Goal: Task Accomplishment & Management: Manage account settings

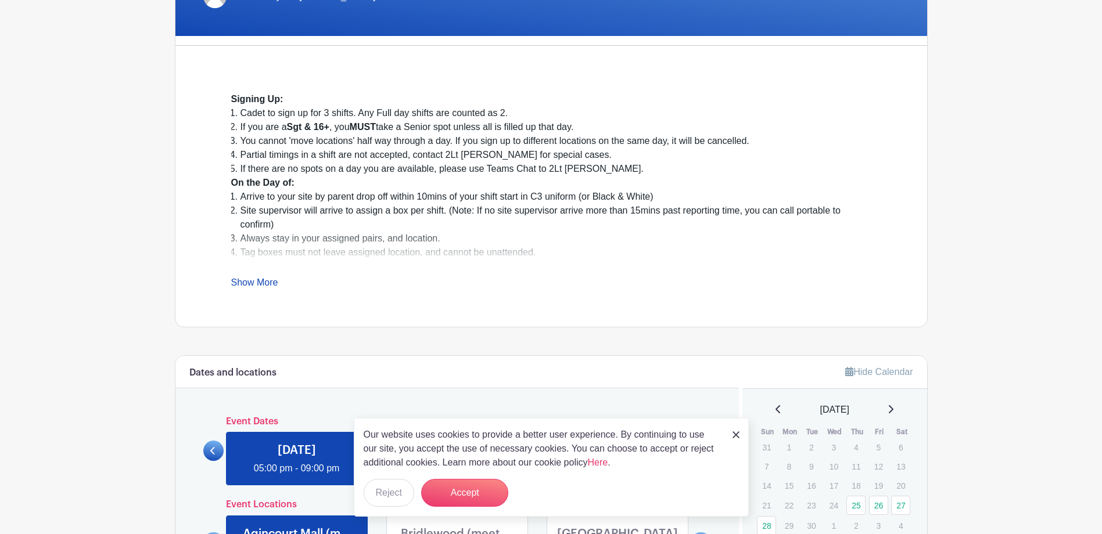
scroll to position [290, 0]
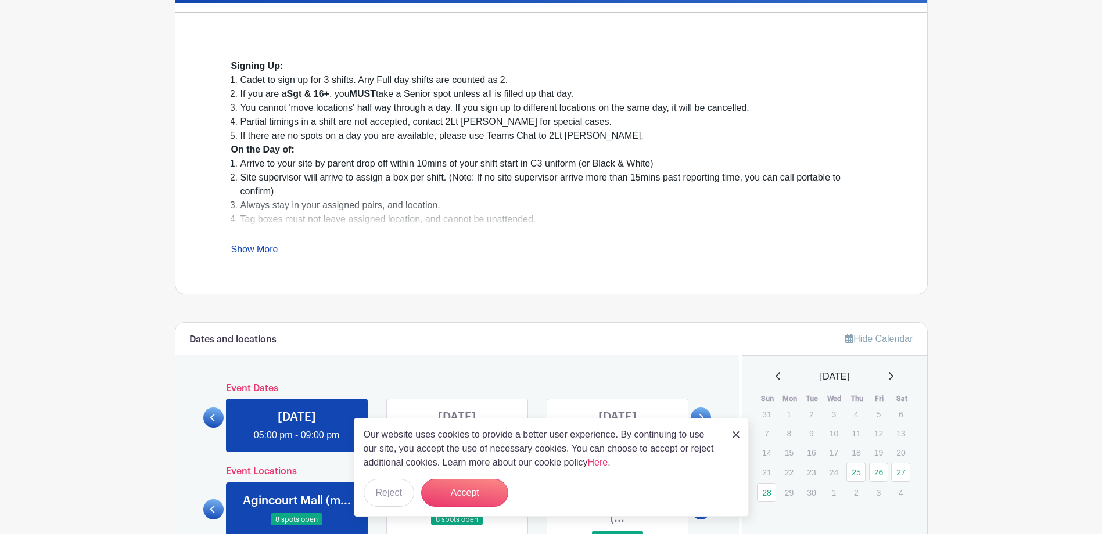
click at [737, 435] on img at bounding box center [736, 435] width 7 height 7
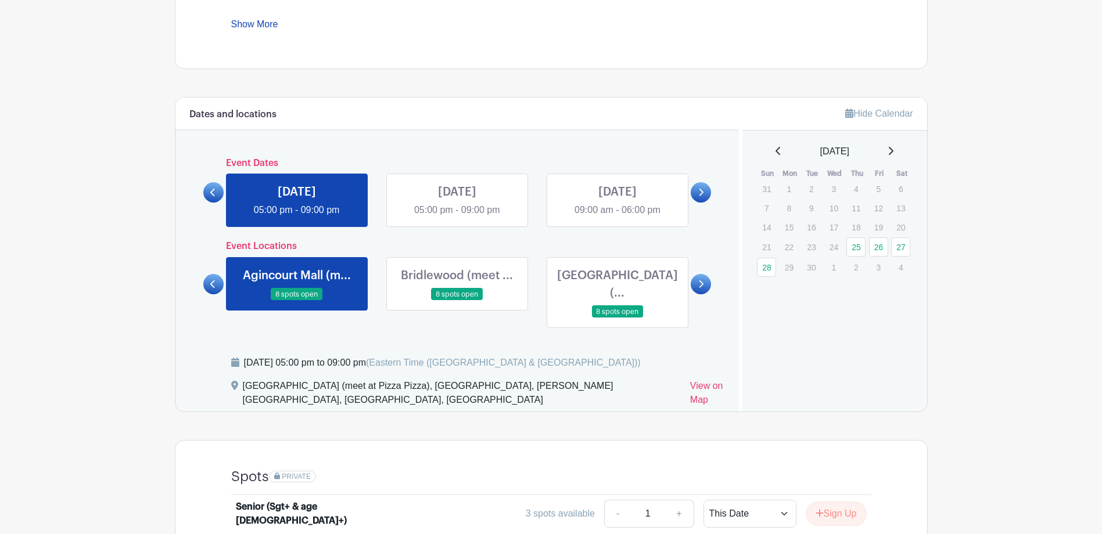
scroll to position [495, 0]
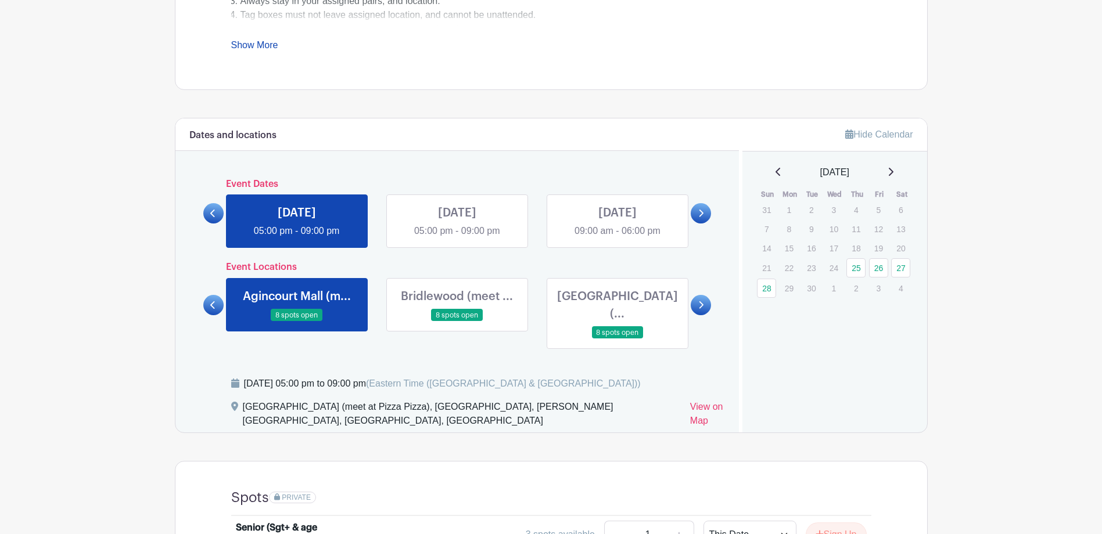
click at [699, 209] on icon at bounding box center [700, 213] width 5 height 9
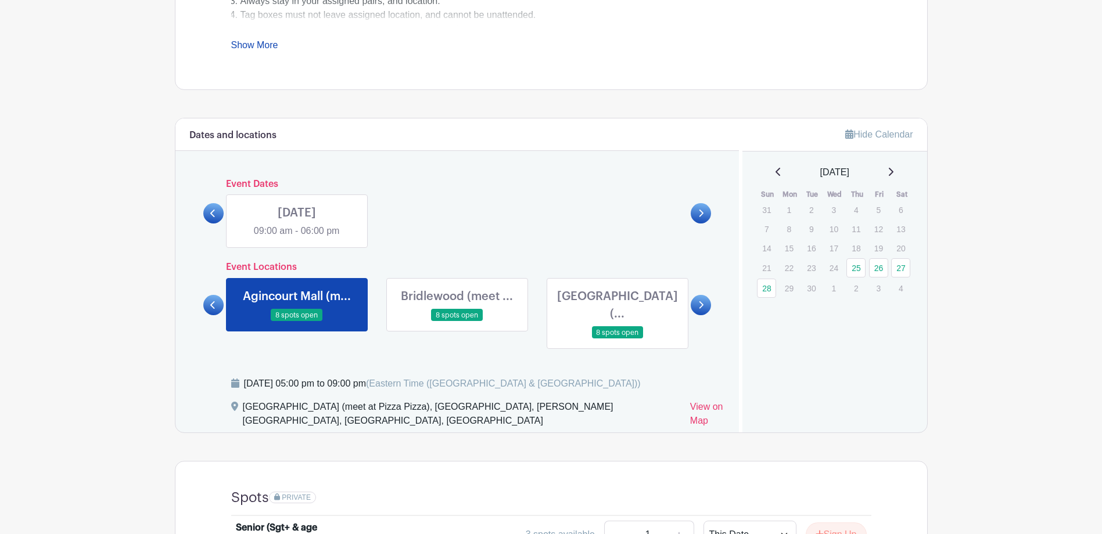
click at [217, 216] on link at bounding box center [213, 213] width 20 height 20
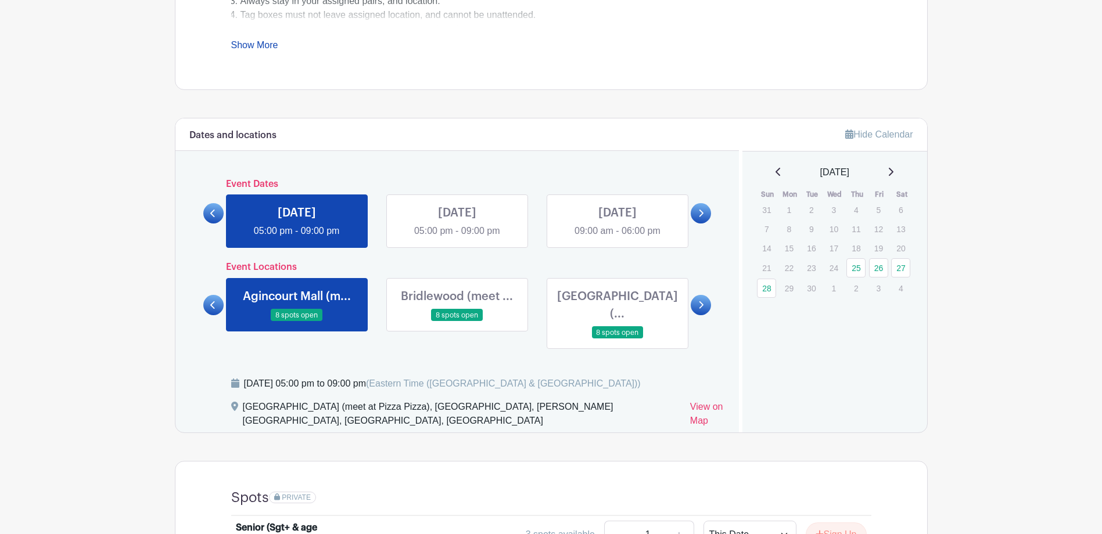
click at [703, 214] on icon at bounding box center [700, 213] width 5 height 9
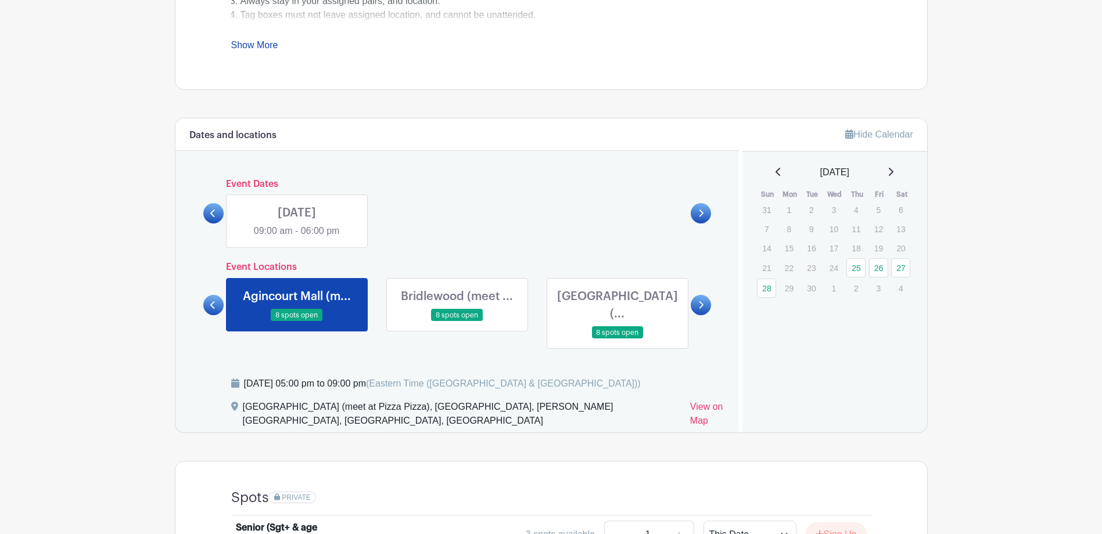
click at [702, 301] on icon at bounding box center [700, 305] width 5 height 9
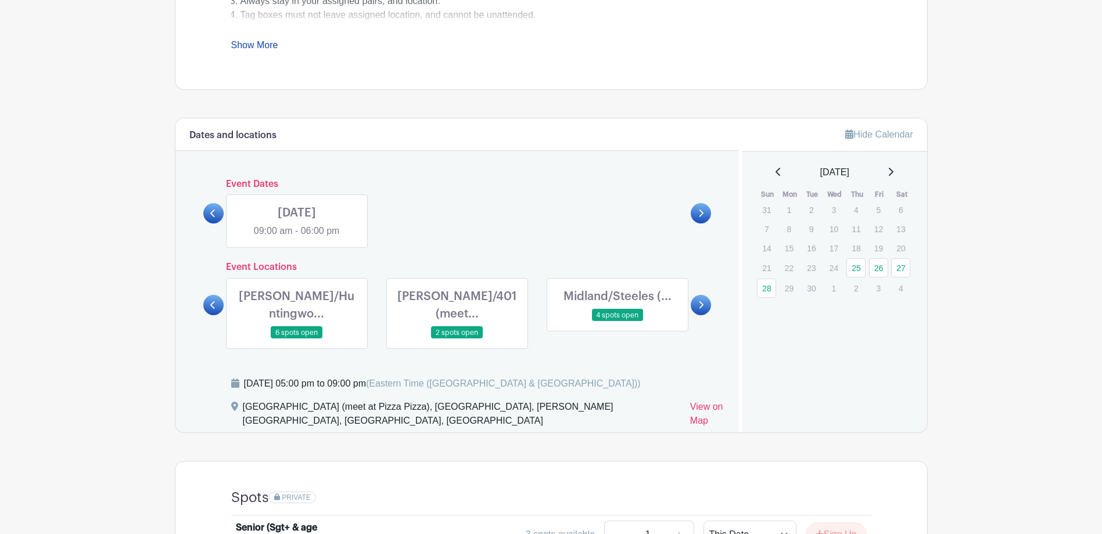
click at [702, 301] on icon at bounding box center [700, 305] width 5 height 9
click at [702, 299] on link at bounding box center [701, 305] width 20 height 20
click at [211, 306] on icon at bounding box center [212, 305] width 5 height 8
click at [211, 306] on link at bounding box center [213, 305] width 20 height 20
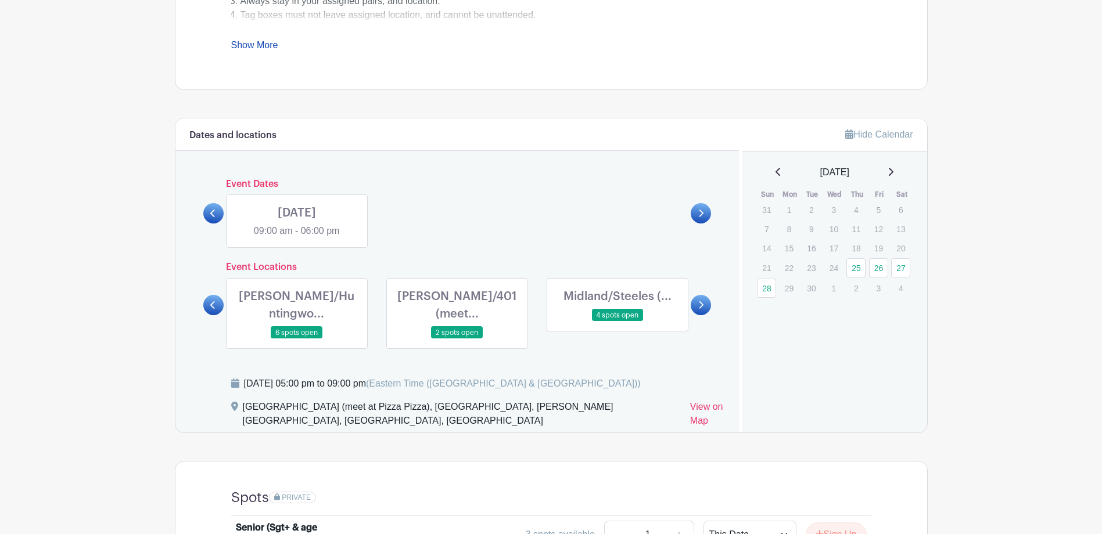
click at [211, 306] on link at bounding box center [213, 305] width 20 height 20
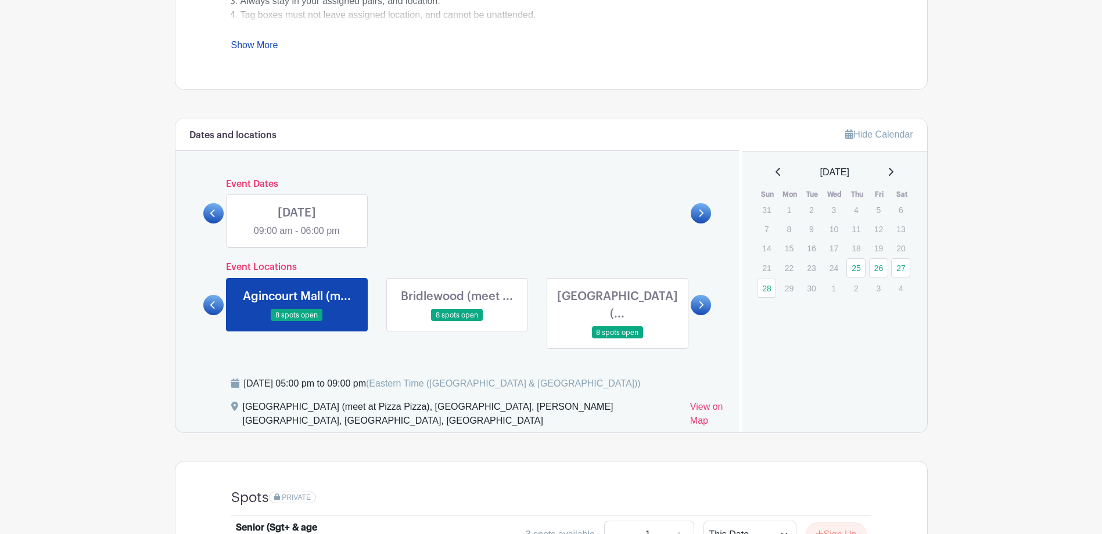
click at [211, 306] on link at bounding box center [213, 305] width 20 height 20
click at [202, 314] on div "Dates and locations Event Dates [DATE] 05:00 pm - 09:00 pm [DATE] 05:00 pm - 09…" at bounding box center [457, 276] width 564 height 314
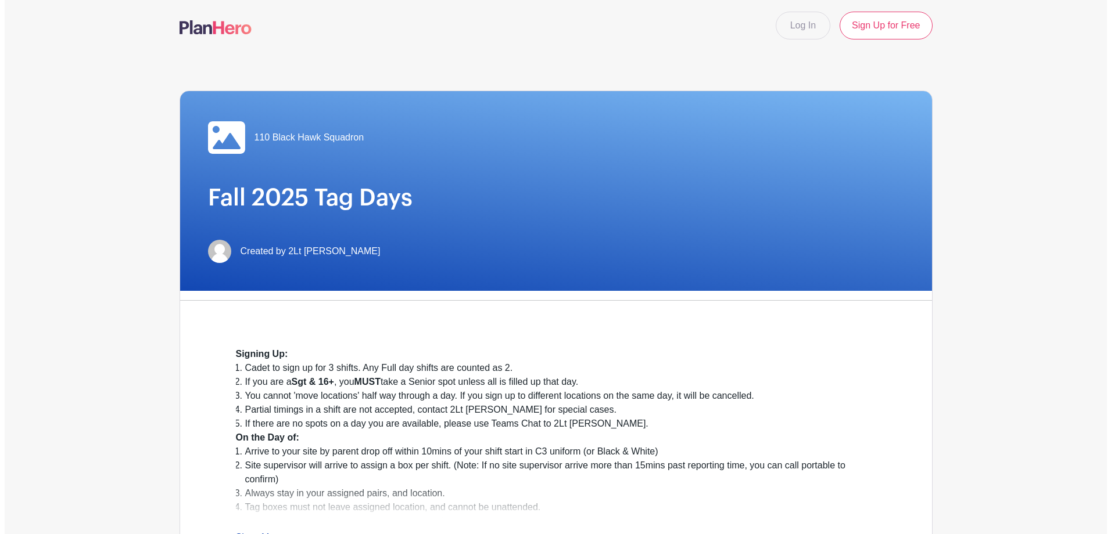
scroll to position [0, 0]
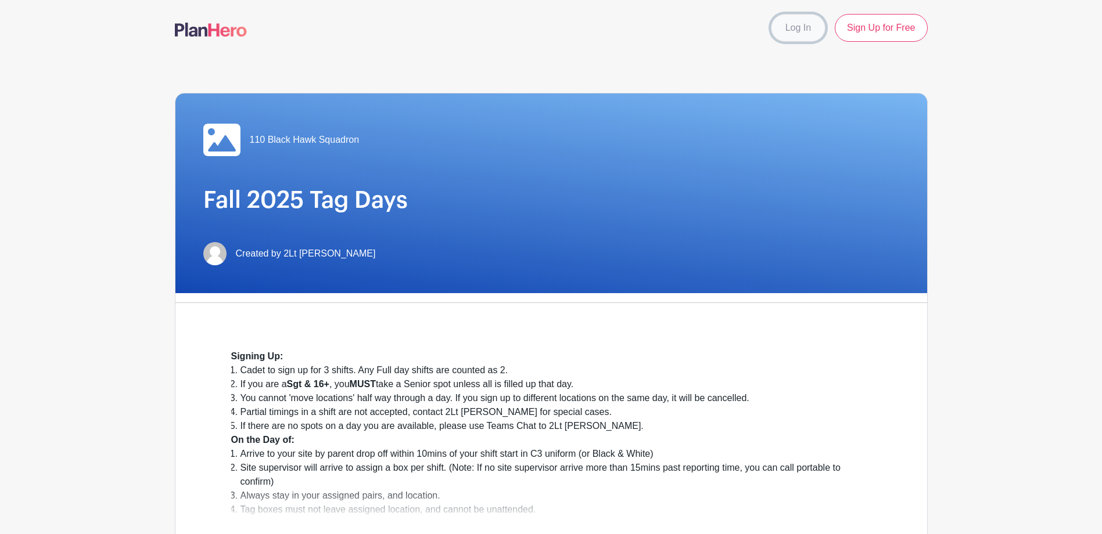
click at [797, 35] on link "Log In" at bounding box center [798, 28] width 55 height 28
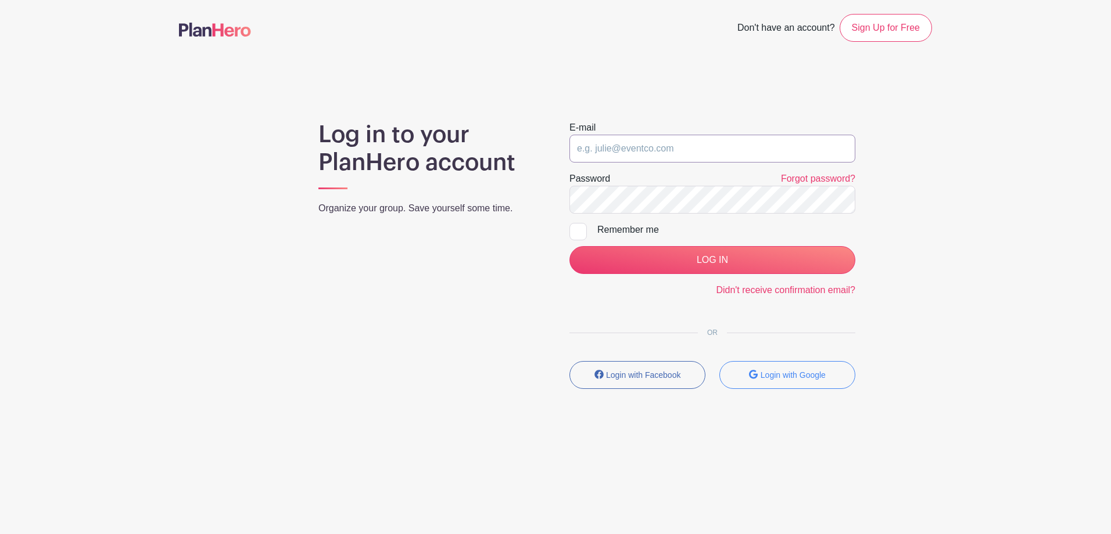
click at [605, 153] on input "email" at bounding box center [712, 149] width 286 height 28
type input "[PERSON_NAME][EMAIL_ADDRESS][DOMAIN_NAME]"
click at [576, 232] on div at bounding box center [577, 231] width 17 height 17
click at [576, 231] on input "Remember me" at bounding box center [573, 227] width 8 height 8
checkbox input "true"
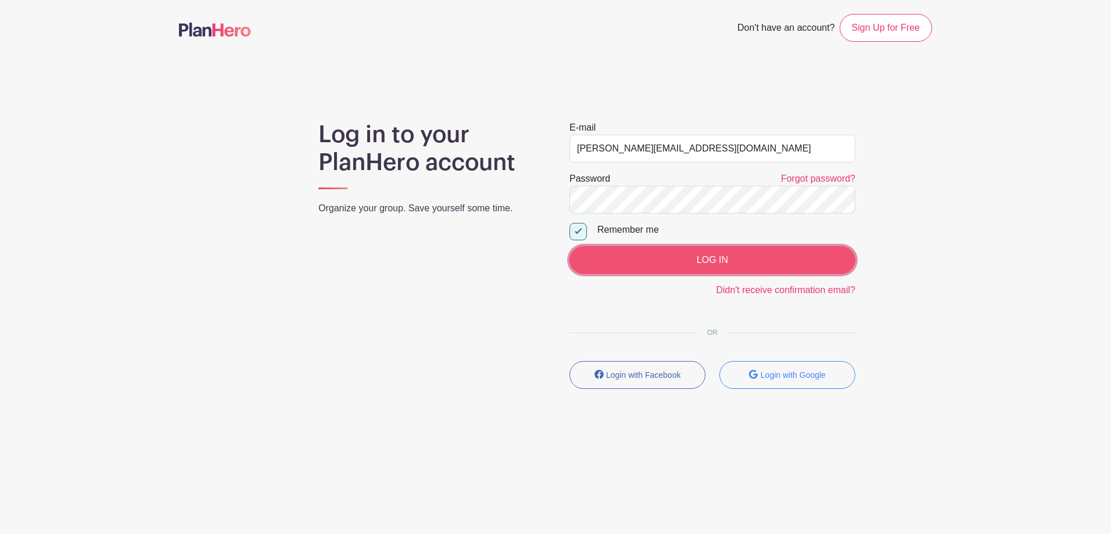
click at [726, 259] on input "LOG IN" at bounding box center [712, 260] width 286 height 28
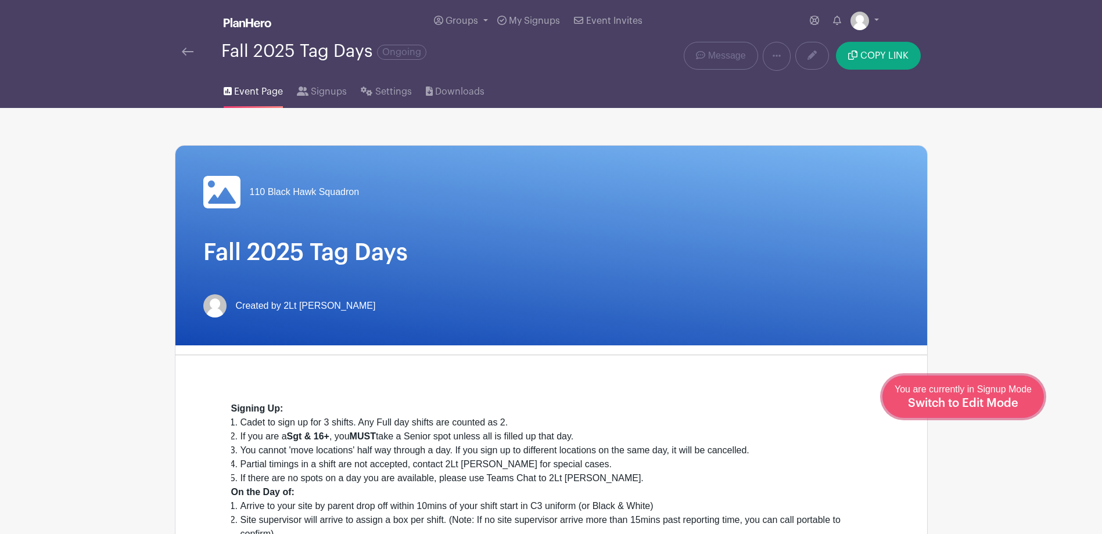
click at [1006, 402] on span "Switch to Edit Mode" at bounding box center [963, 404] width 110 height 12
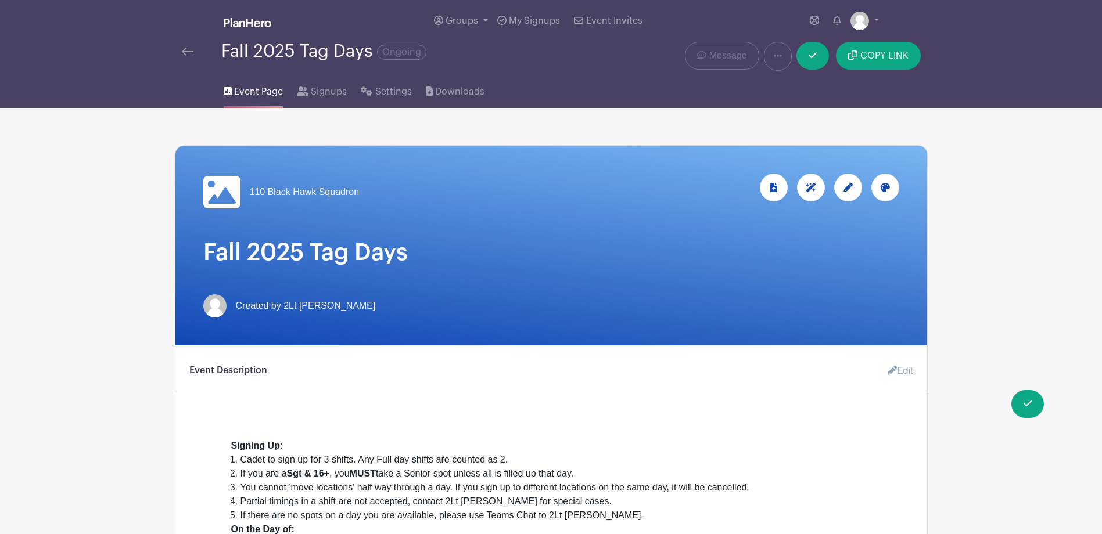
click at [843, 191] on icon at bounding box center [847, 187] width 9 height 9
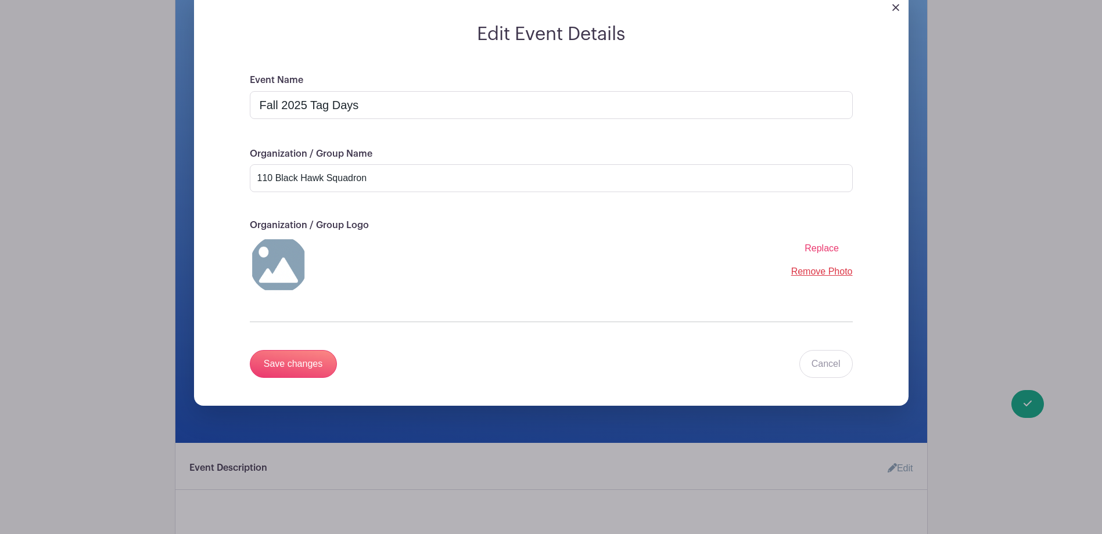
scroll to position [174, 0]
click at [830, 251] on span "Replace" at bounding box center [822, 248] width 34 height 10
click at [0, 0] on input "Replace" at bounding box center [0, 0] width 0 height 0
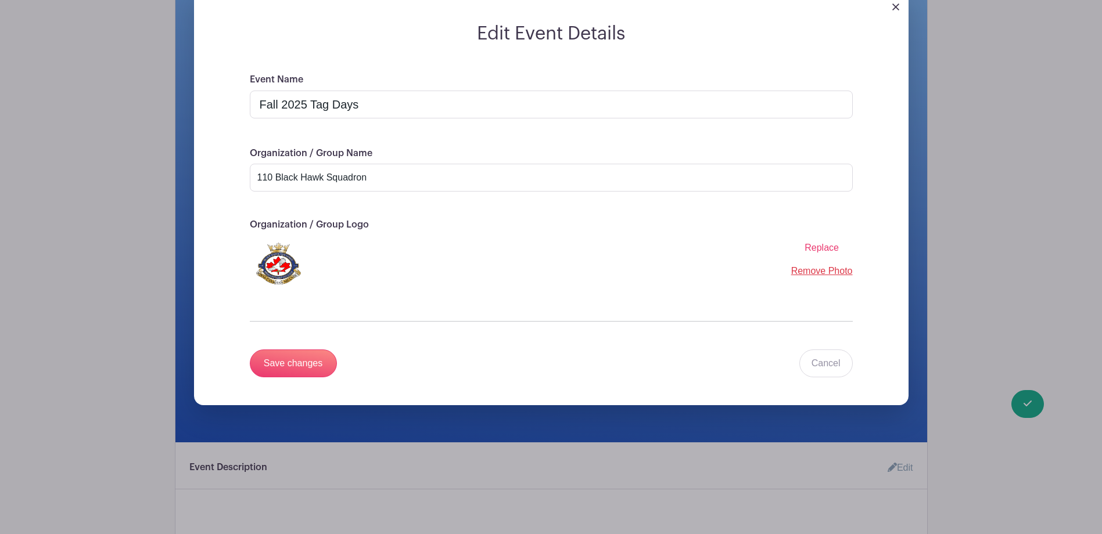
click at [288, 265] on img at bounding box center [279, 264] width 58 height 58
click at [281, 262] on img at bounding box center [279, 264] width 58 height 58
click at [305, 364] on input "Save changes" at bounding box center [293, 364] width 87 height 28
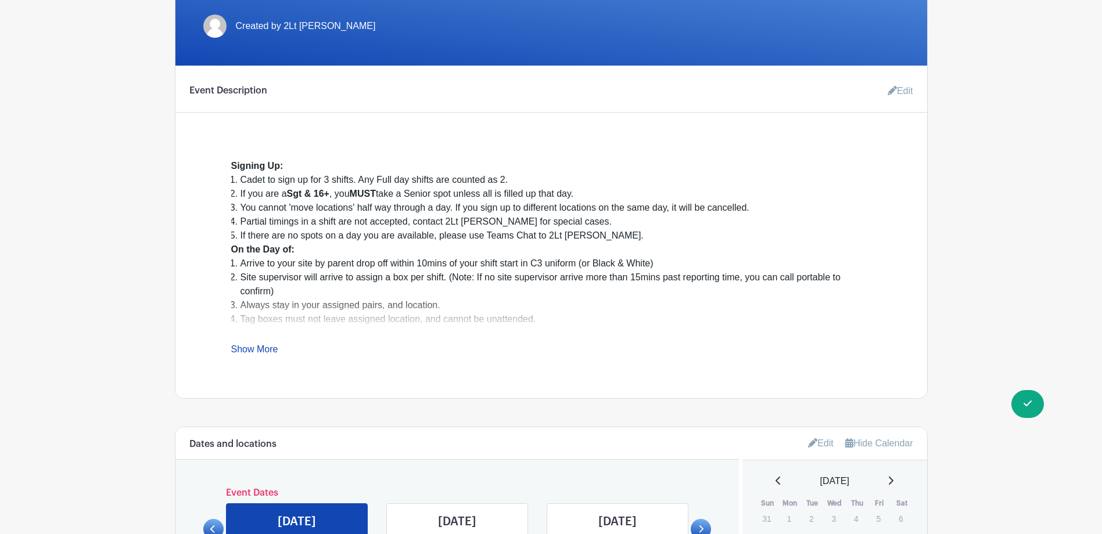
scroll to position [290, 0]
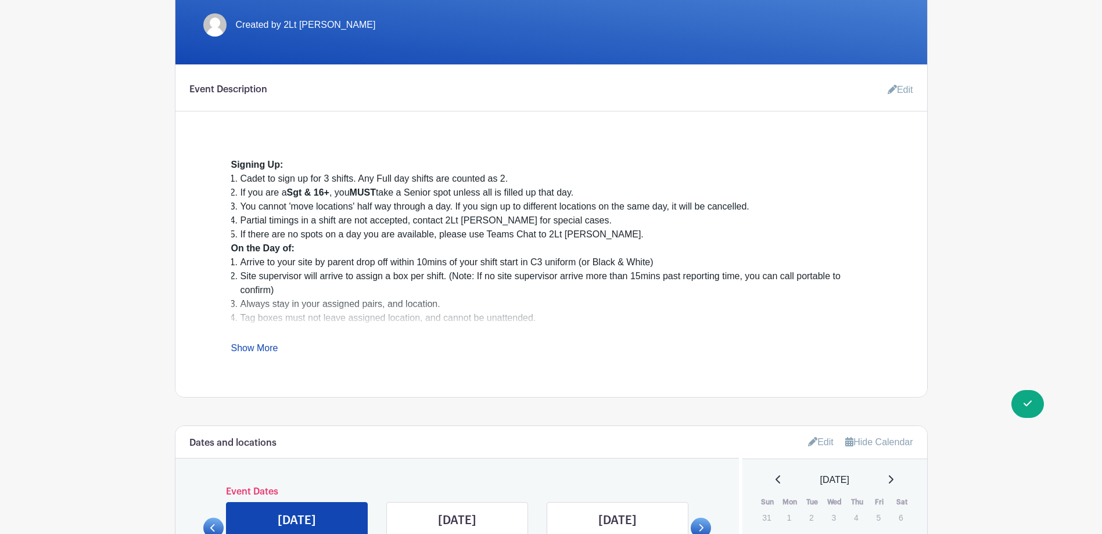
click at [275, 352] on link "Show More" at bounding box center [254, 350] width 47 height 15
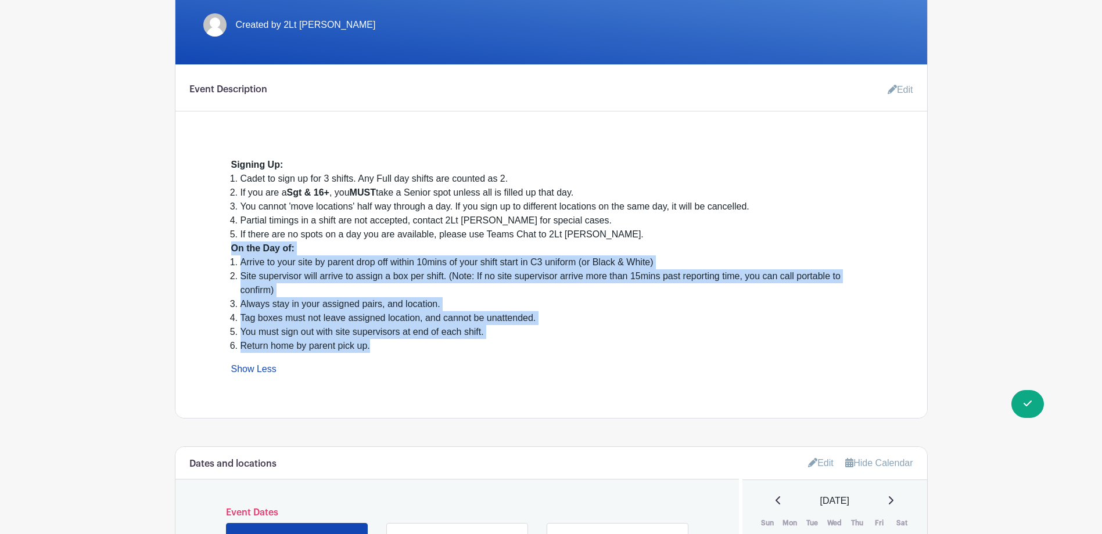
drag, startPoint x: 230, startPoint y: 247, endPoint x: 372, endPoint y: 344, distance: 172.2
click at [372, 344] on div "Signing Up: Cadet to sign up for 3 shifts. Any Full day shifts are counted as 2…" at bounding box center [551, 257] width 696 height 237
copy div "On the Day of: Arrive to your site by parent drop off within 10mins of your shi…"
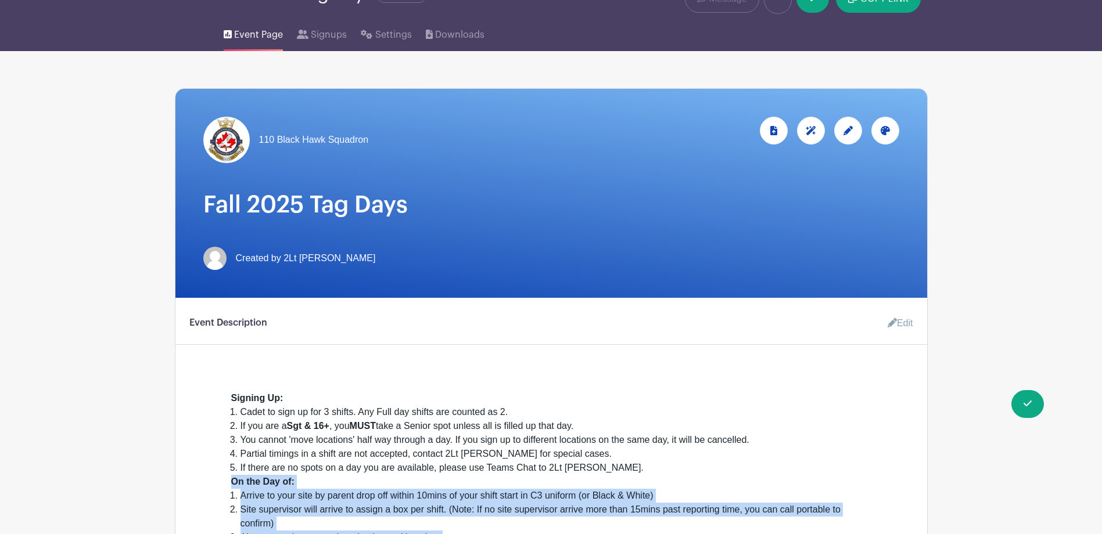
scroll to position [0, 0]
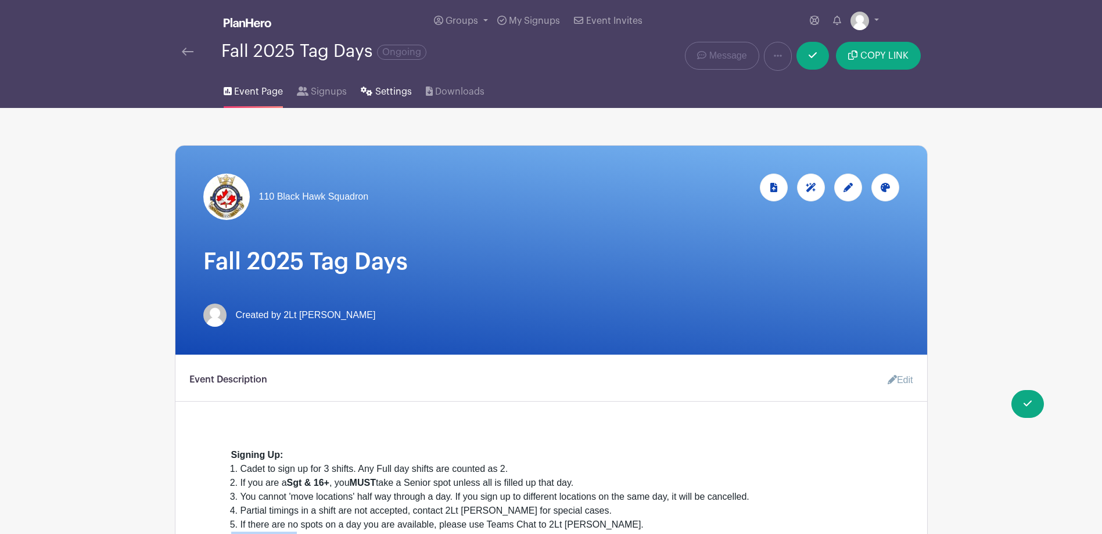
click at [382, 95] on span "Settings" at bounding box center [393, 92] width 37 height 14
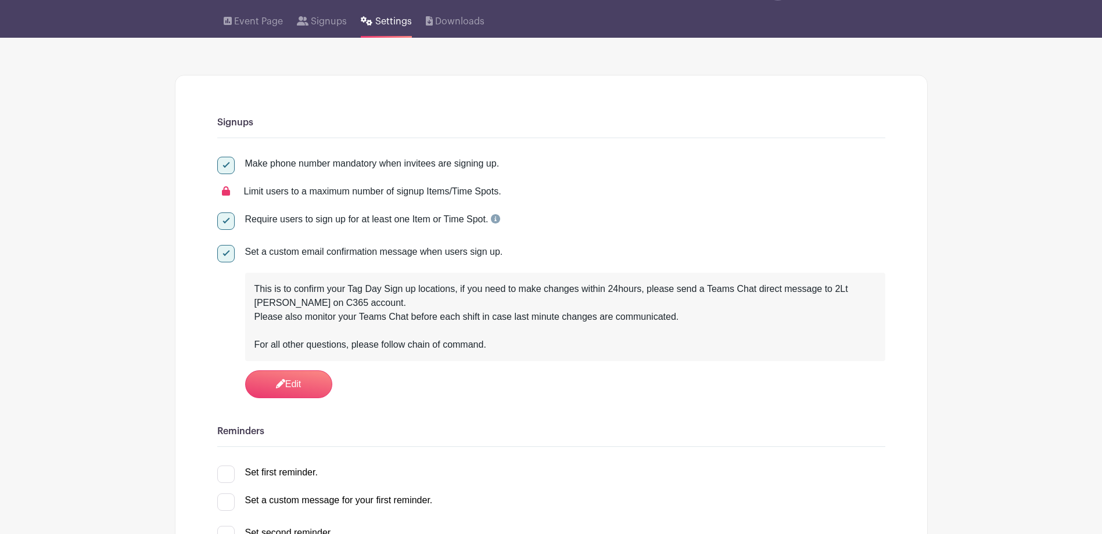
scroll to position [174, 0]
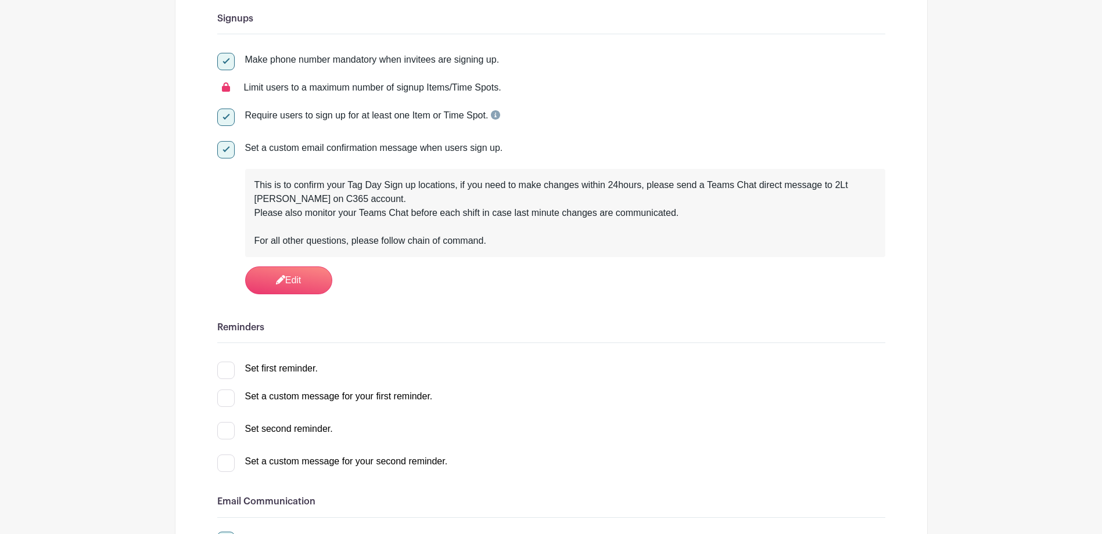
click at [499, 244] on div "This is to confirm your Tag Day Sign up locations, if you need to make changes …" at bounding box center [565, 213] width 622 height 70
click at [508, 241] on div "This is to confirm your Tag Day Sign up locations, if you need to make changes …" at bounding box center [565, 213] width 622 height 70
click at [486, 241] on div "This is to confirm your Tag Day Sign up locations, if you need to make changes …" at bounding box center [565, 213] width 622 height 70
click at [484, 240] on div "This is to confirm your Tag Day Sign up locations, if you need to make changes …" at bounding box center [565, 213] width 622 height 70
click at [484, 241] on div "This is to confirm your Tag Day Sign up locations, if you need to make changes …" at bounding box center [565, 213] width 622 height 70
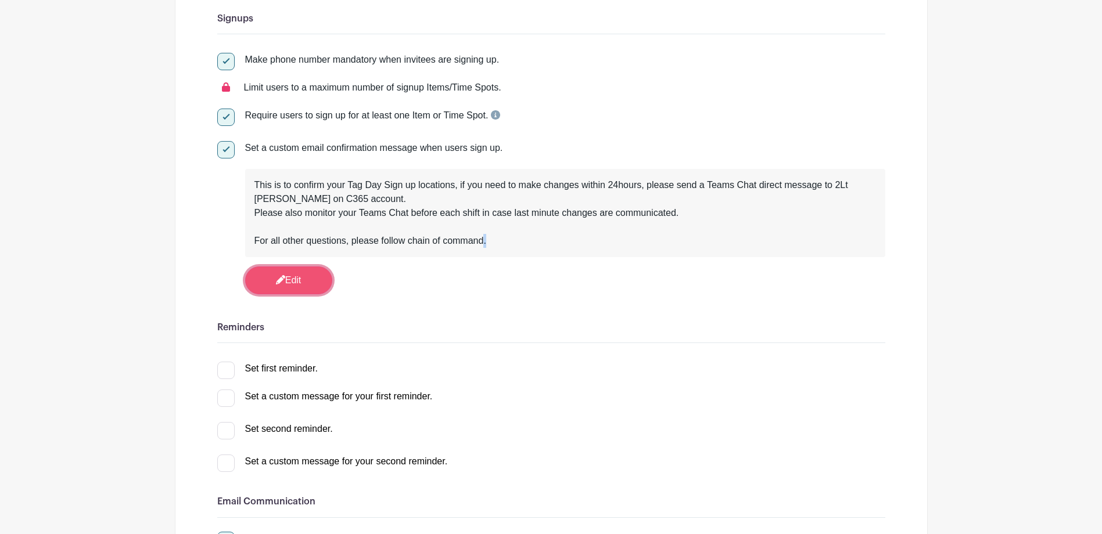
click at [312, 281] on link "Edit" at bounding box center [288, 281] width 87 height 28
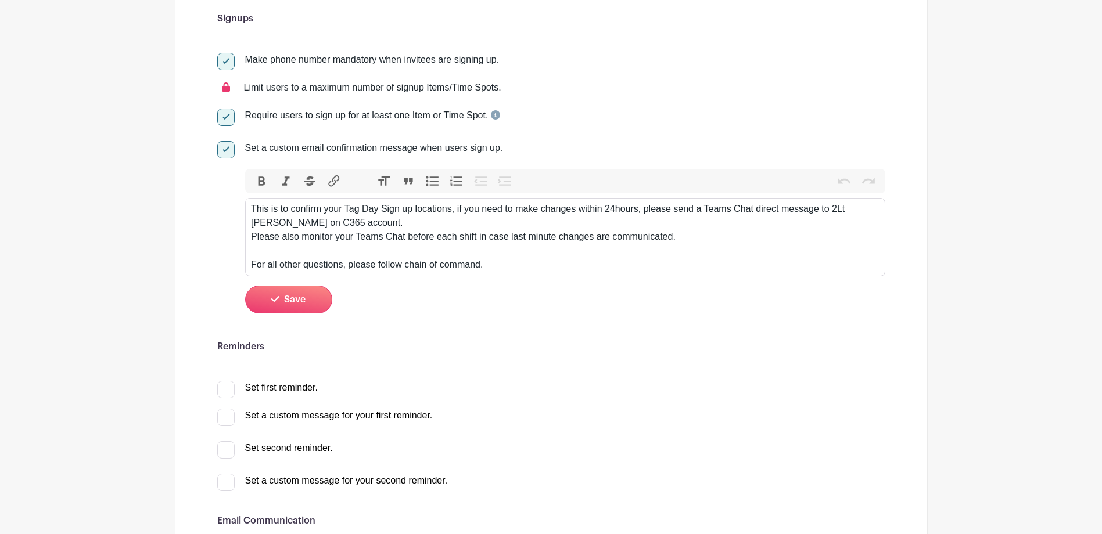
click at [508, 267] on div "This is to confirm your Tag Day Sign up locations, if you need to make changes …" at bounding box center [565, 237] width 628 height 70
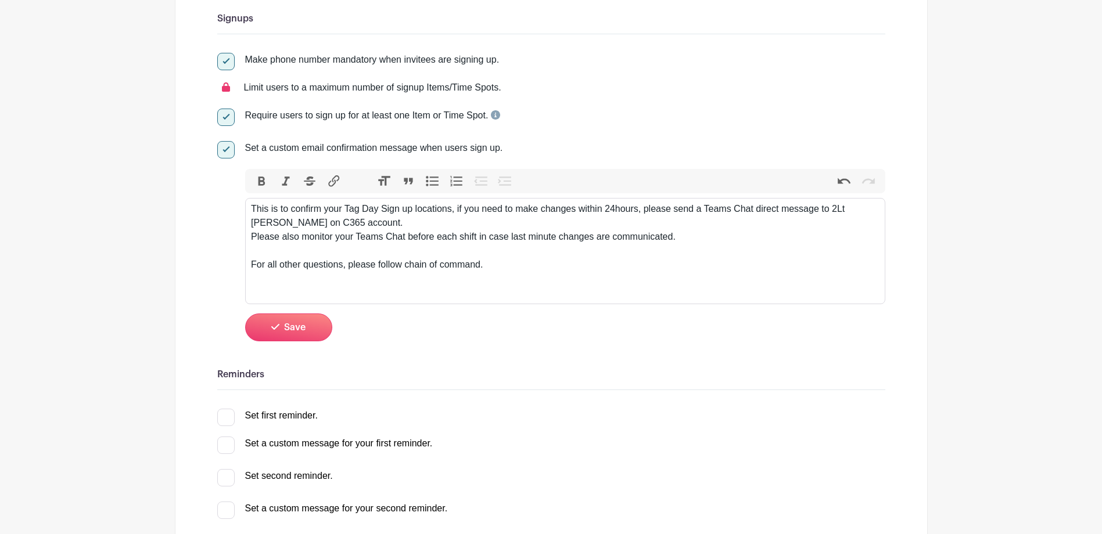
paste trix-editor "strong>On the Day of:</strong></div><ol><li>&nbsp;Arrive to your site by parent…"
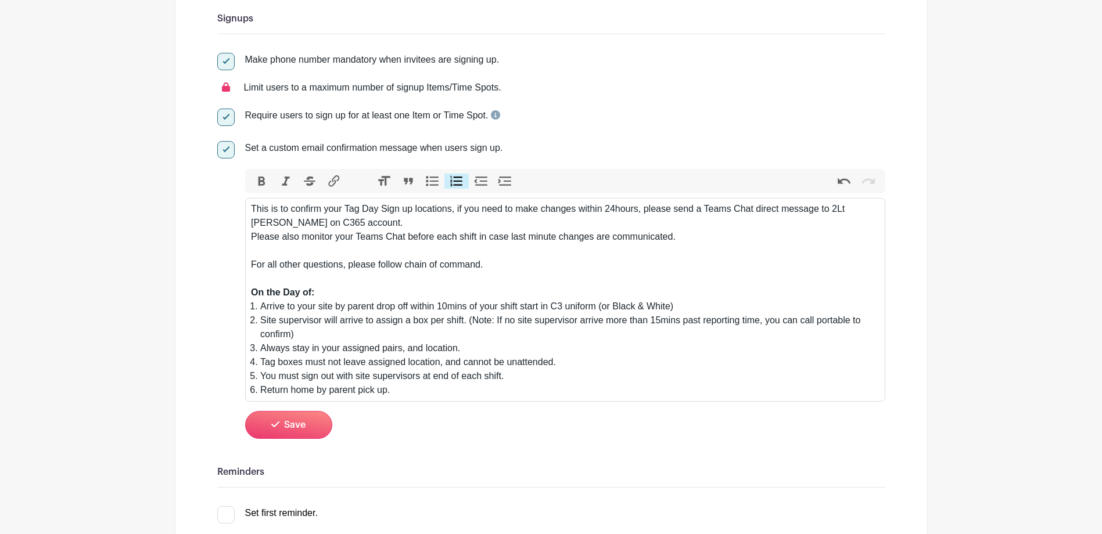
click at [602, 210] on div "This is to confirm your Tag Day Sign up locations, if you need to make changes …" at bounding box center [565, 251] width 628 height 98
type trix-editor "<div>This is to confirm your Tag Day Sign up locations, if you need to make cha…"
click at [473, 222] on div "This is to confirm your Tag Day Sign up locations, if you need to make changes …" at bounding box center [565, 251] width 628 height 98
click at [524, 250] on div "This is to confirm your Tag Day Sign up locations, if you need to make changes …" at bounding box center [565, 251] width 628 height 98
click at [516, 267] on div "This is to confirm your Tag Day Sign up locations, if you need to make changes …" at bounding box center [565, 251] width 628 height 98
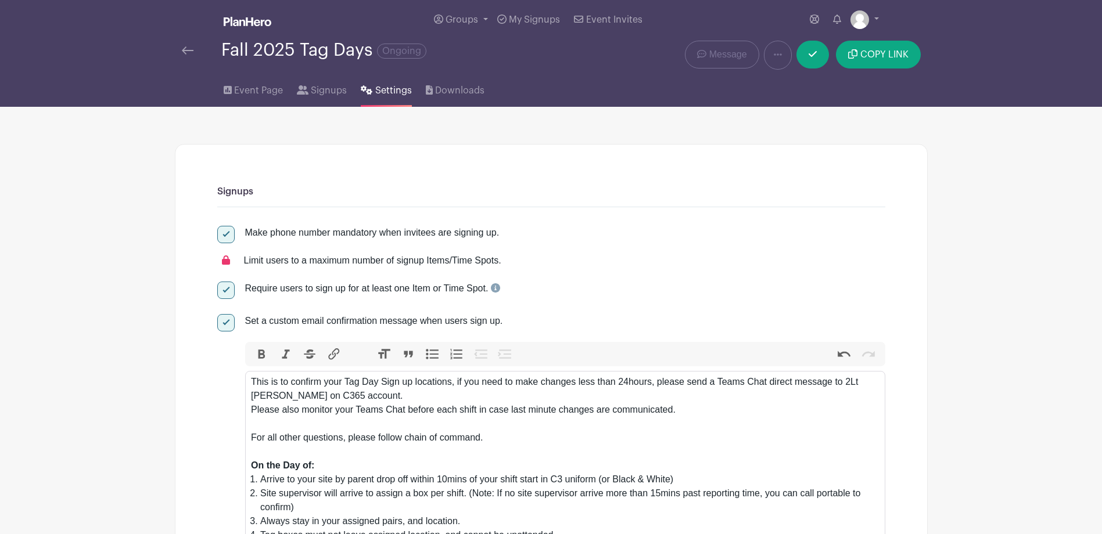
scroll to position [0, 0]
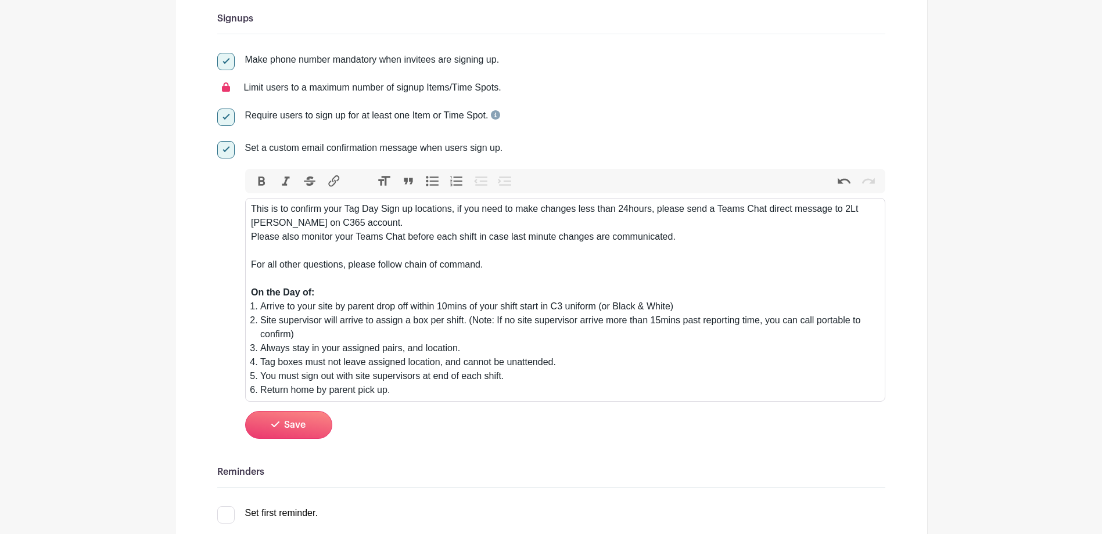
scroll to position [407, 0]
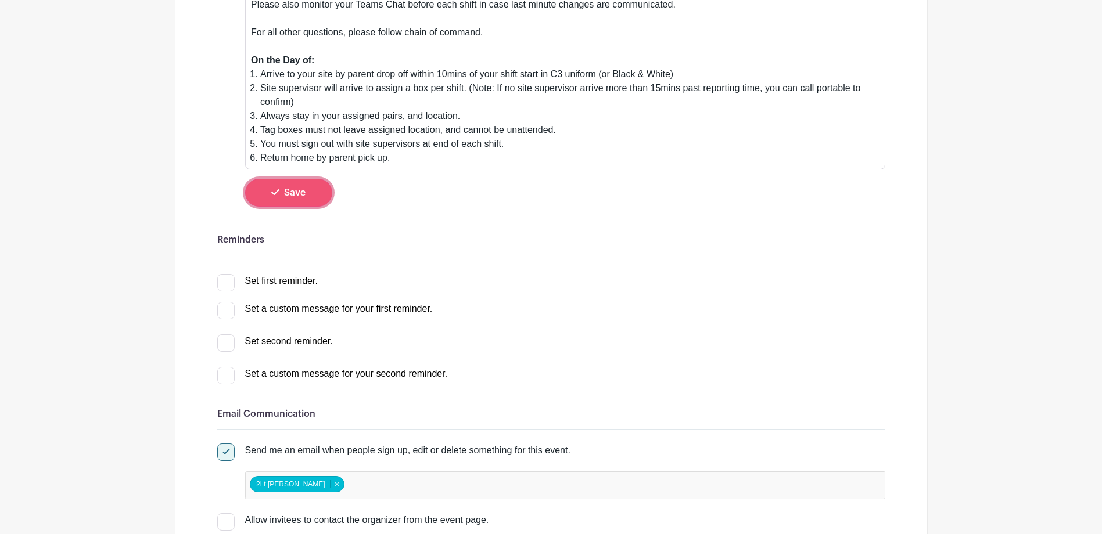
click at [315, 200] on button "Save" at bounding box center [288, 193] width 87 height 28
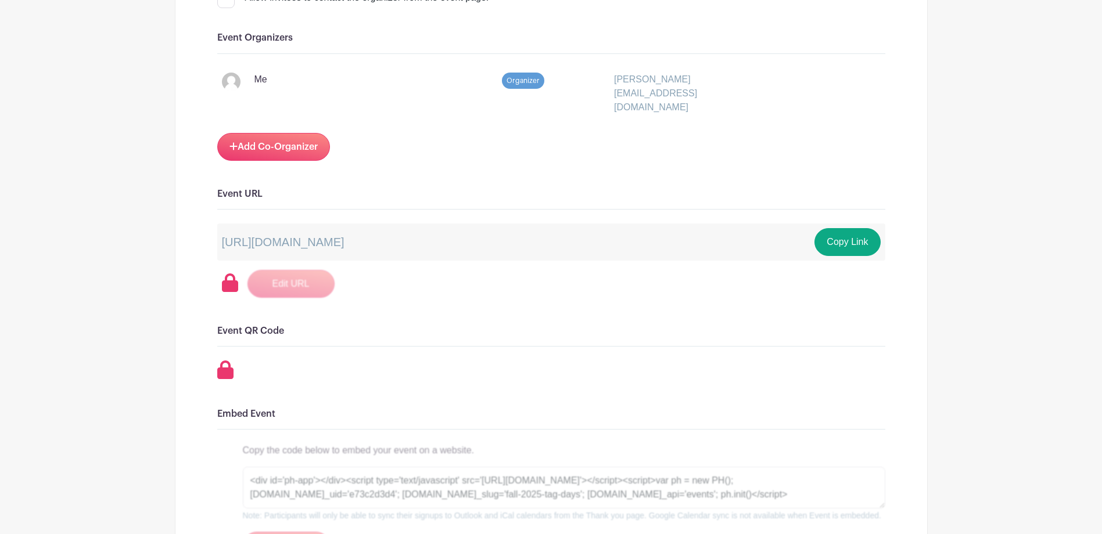
scroll to position [968, 0]
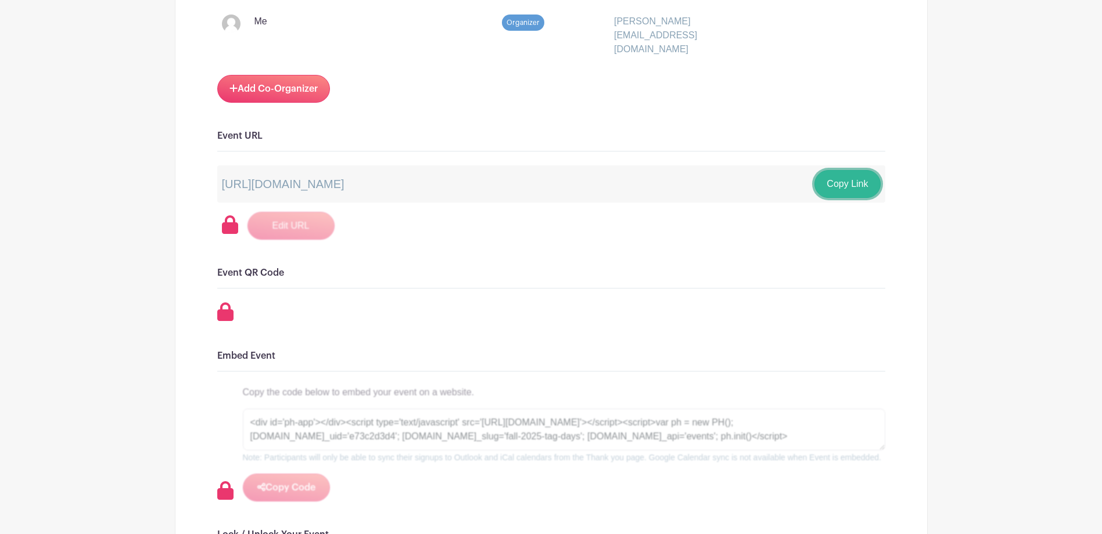
click at [852, 171] on button "Copy Link" at bounding box center [847, 184] width 66 height 28
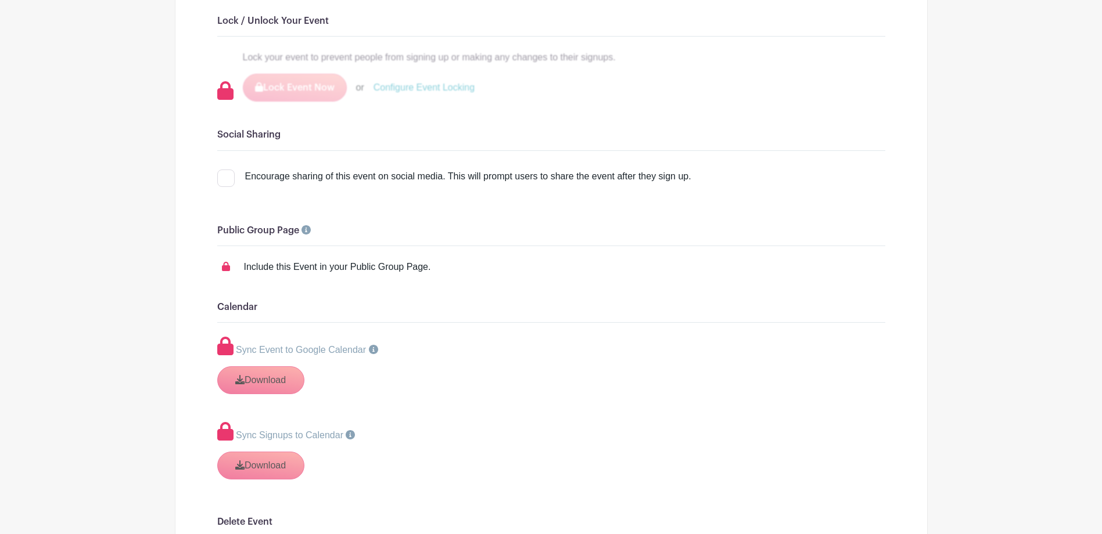
scroll to position [1607, 0]
